Goal: Information Seeking & Learning: Understand process/instructions

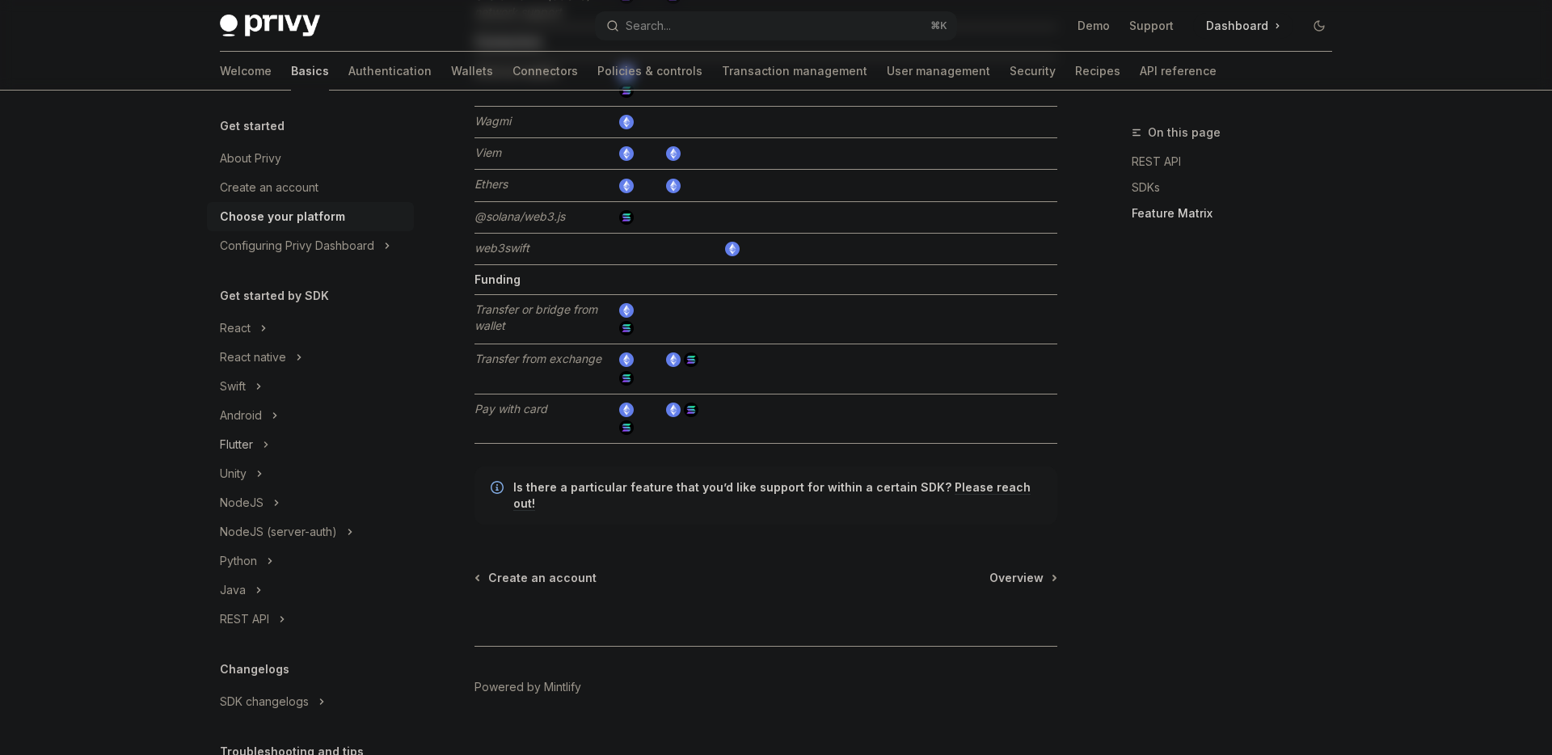
scroll to position [134, 0]
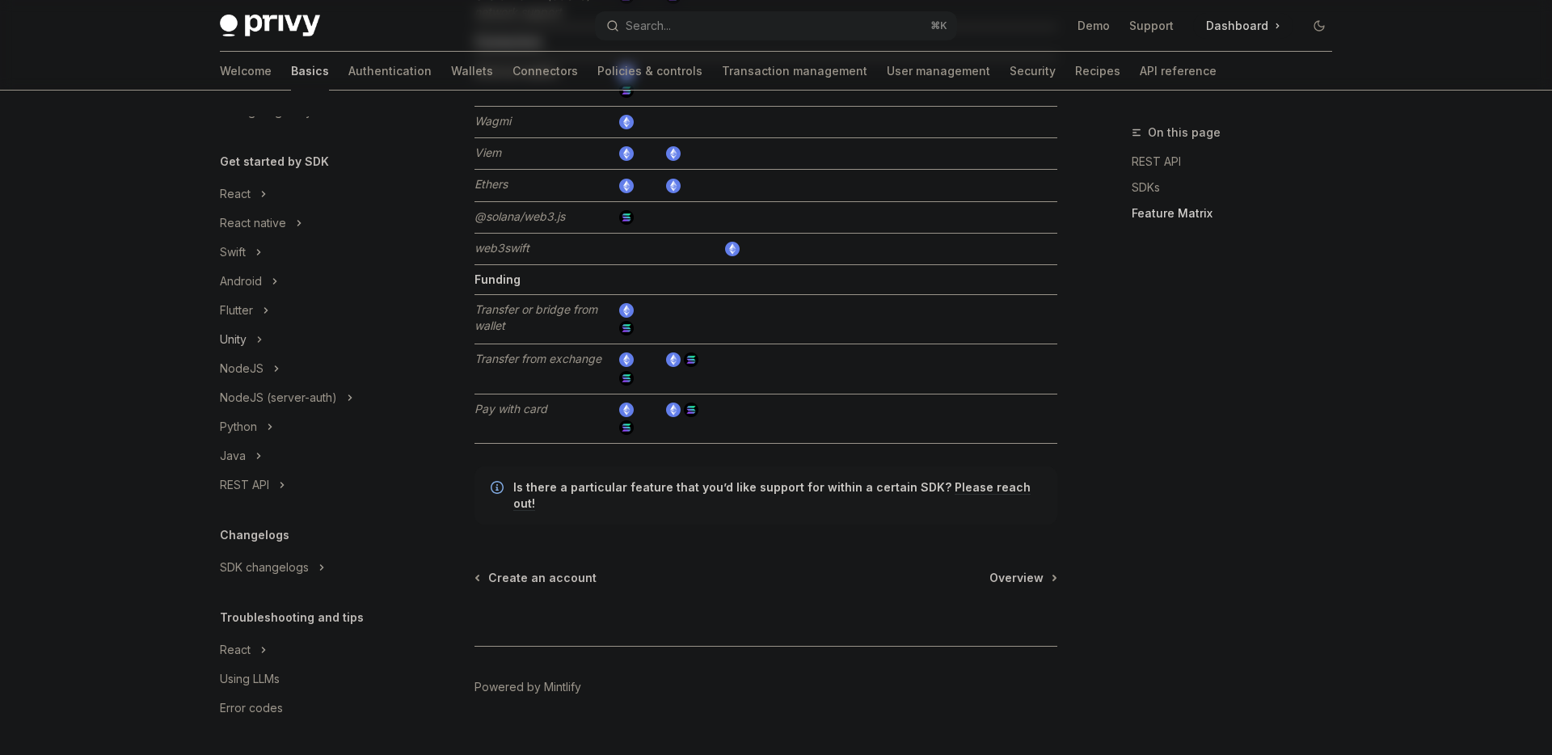
click at [251, 336] on div "Unity" at bounding box center [310, 339] width 207 height 29
type textarea "*"
